Goal: Navigation & Orientation: Find specific page/section

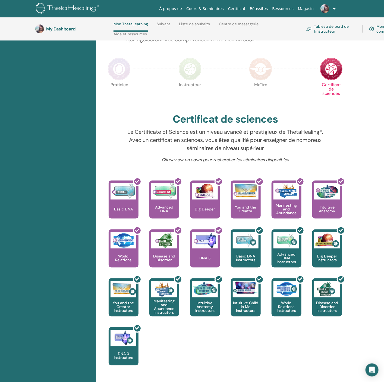
scroll to position [104, 0]
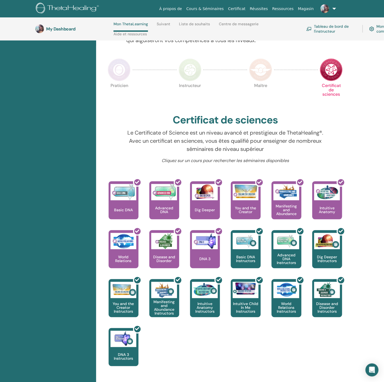
click at [189, 74] on img at bounding box center [190, 69] width 23 height 23
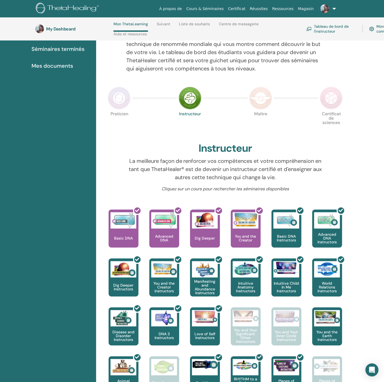
scroll to position [64, 0]
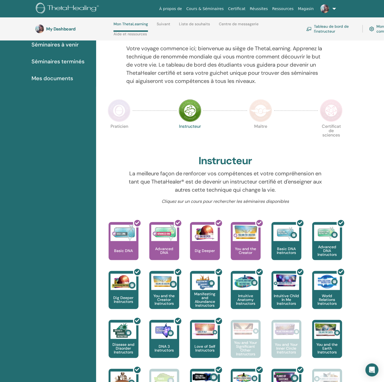
click at [334, 117] on img at bounding box center [331, 110] width 23 height 23
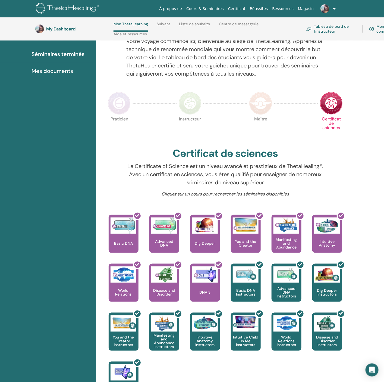
scroll to position [64, 0]
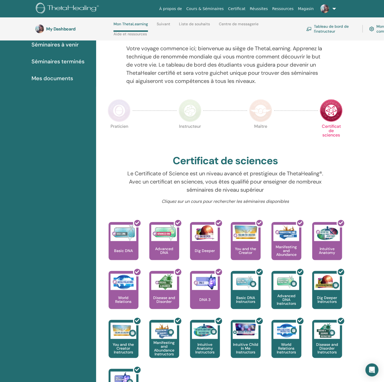
click at [260, 106] on img at bounding box center [260, 110] width 23 height 23
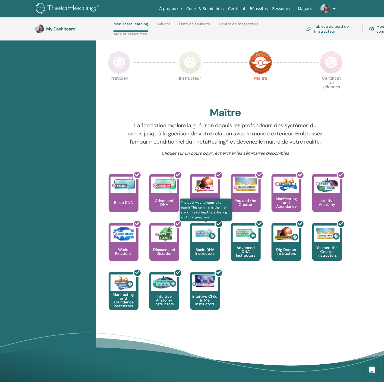
scroll to position [104, 0]
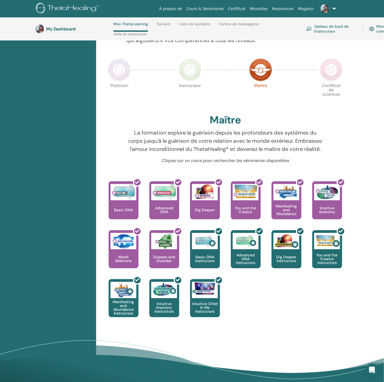
click at [200, 64] on img at bounding box center [190, 69] width 23 height 23
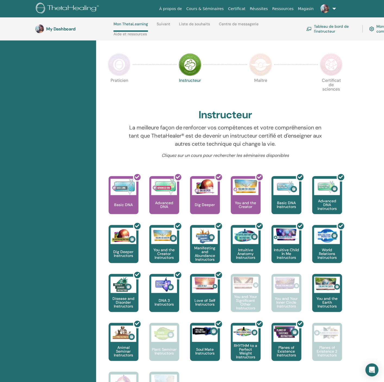
scroll to position [104, 0]
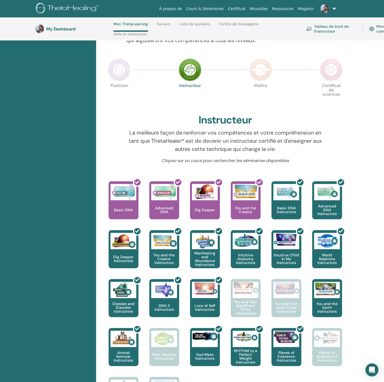
click at [123, 79] on img at bounding box center [119, 69] width 23 height 23
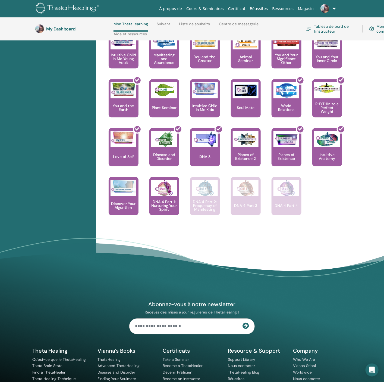
scroll to position [349, 0]
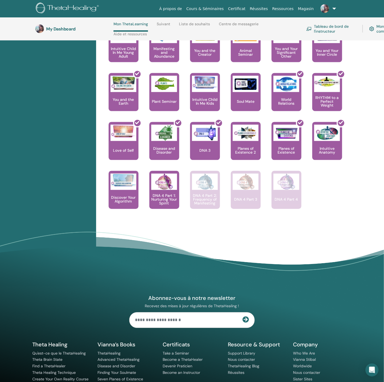
drag, startPoint x: 350, startPoint y: 210, endPoint x: 271, endPoint y: 1, distance: 223.6
